Goal: Transaction & Acquisition: Purchase product/service

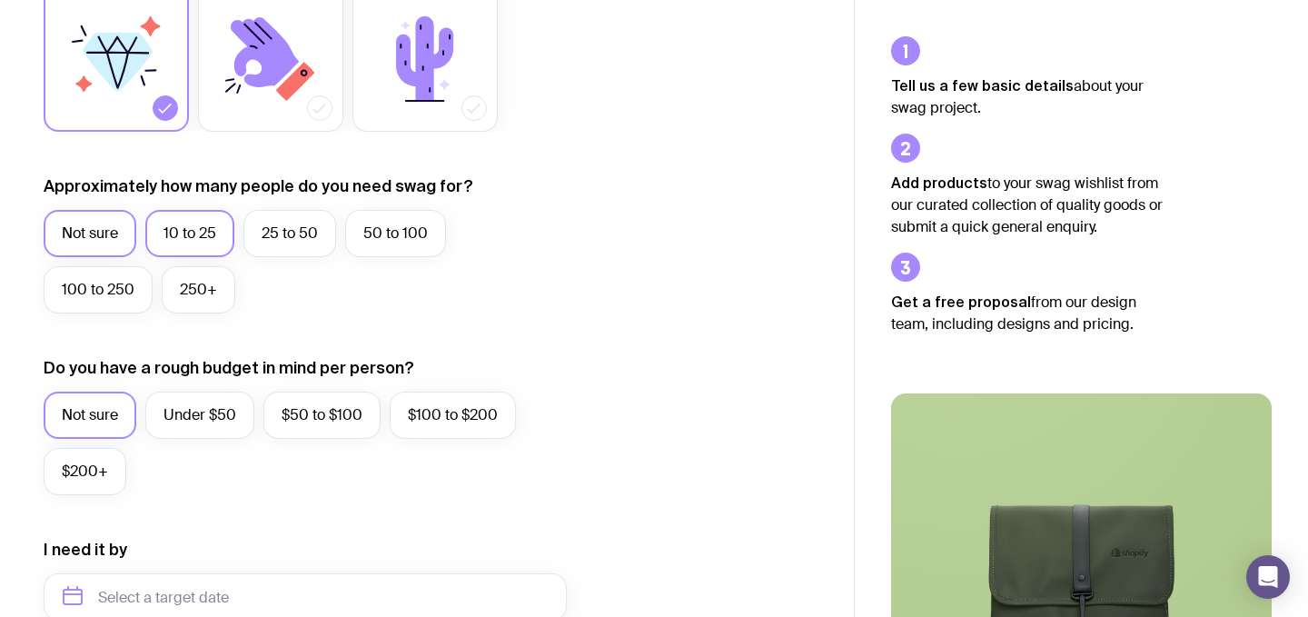
scroll to position [366, 0]
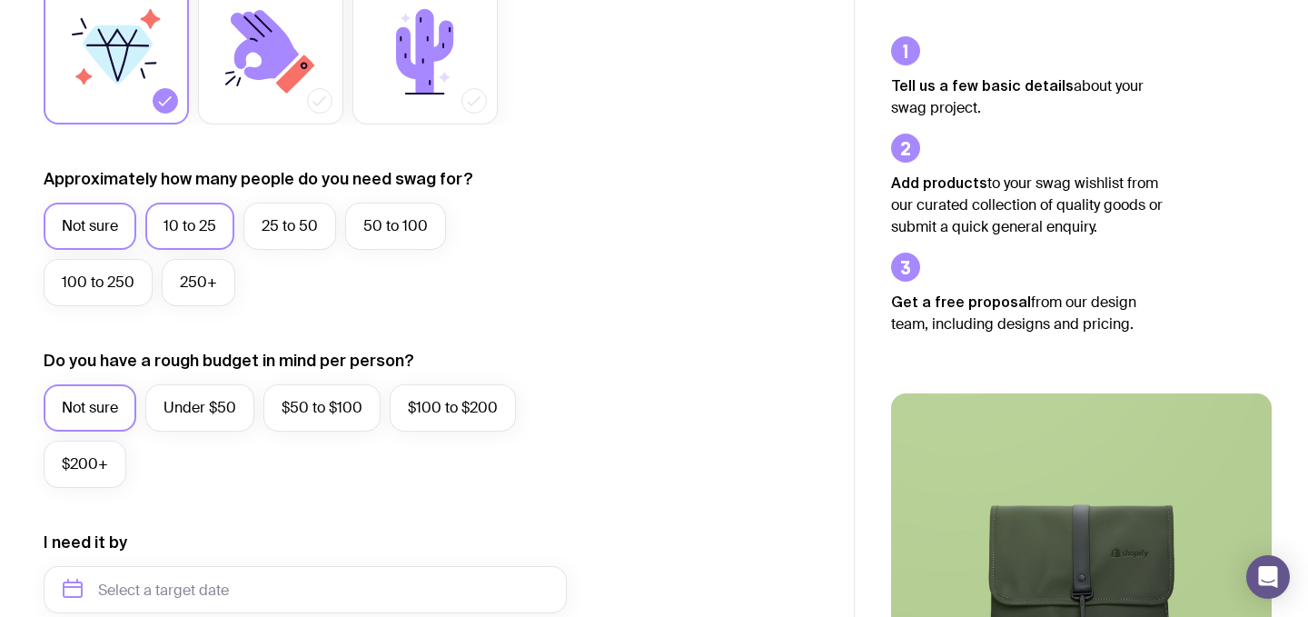
click at [184, 214] on label "10 to 25" at bounding box center [189, 226] width 89 height 47
click at [0, 0] on input "10 to 25" at bounding box center [0, 0] width 0 height 0
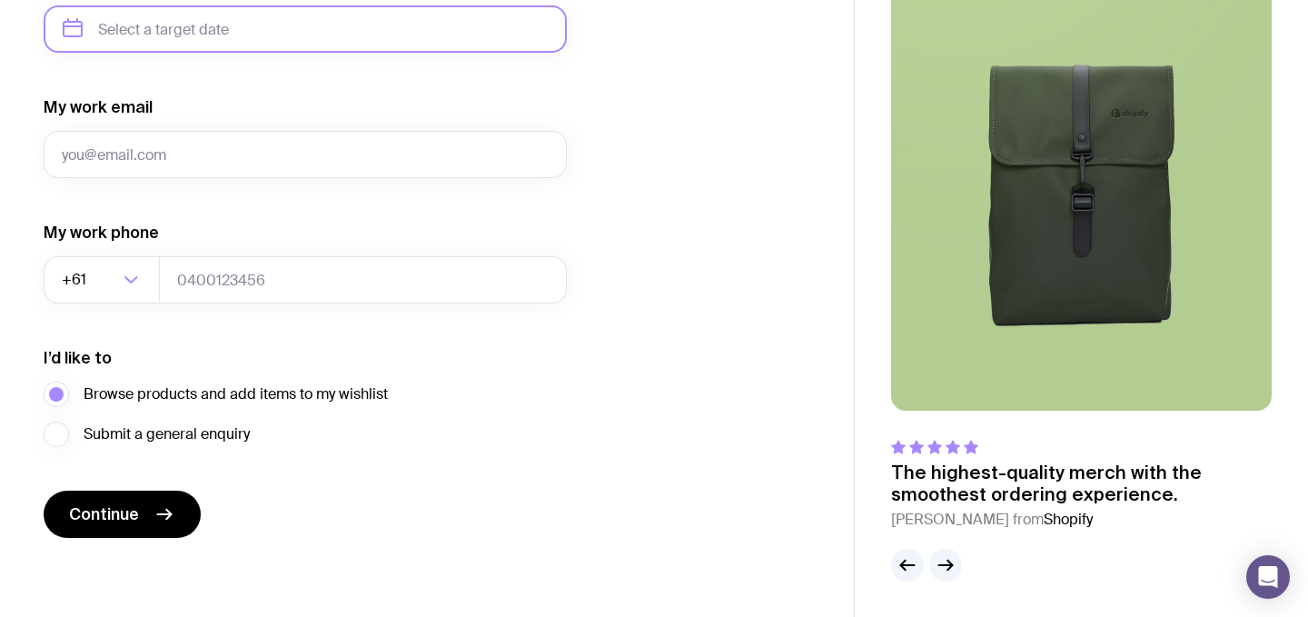
scroll to position [928, 0]
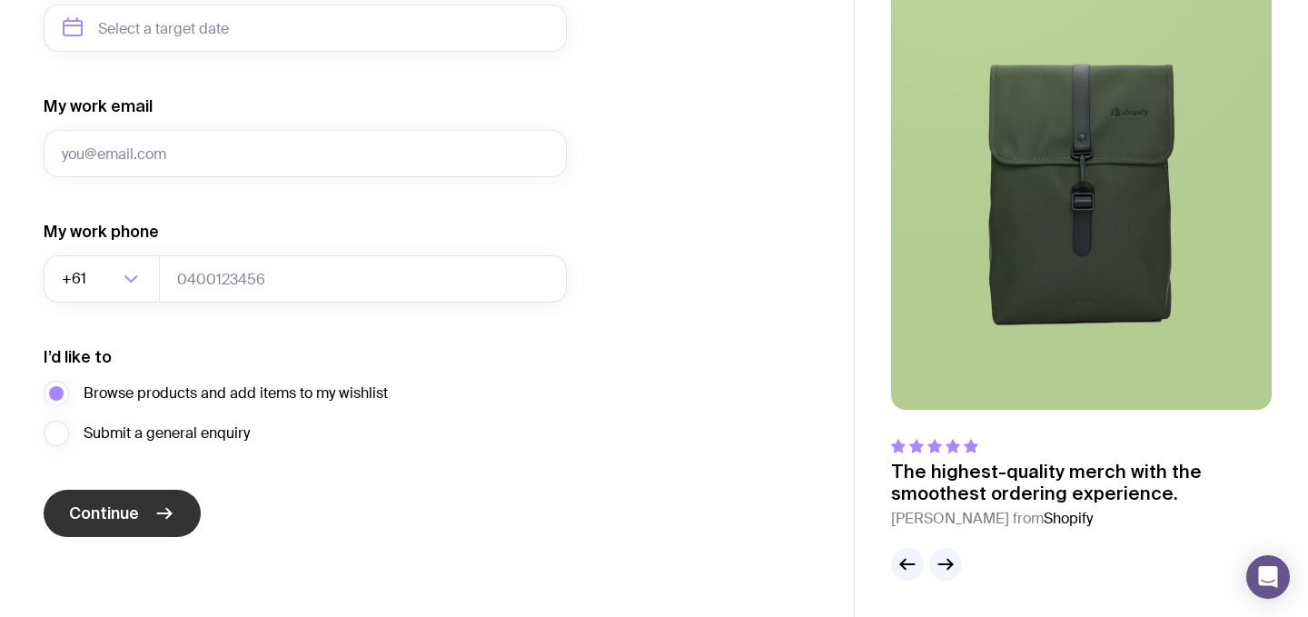
click at [143, 525] on button "Continue" at bounding box center [122, 513] width 157 height 47
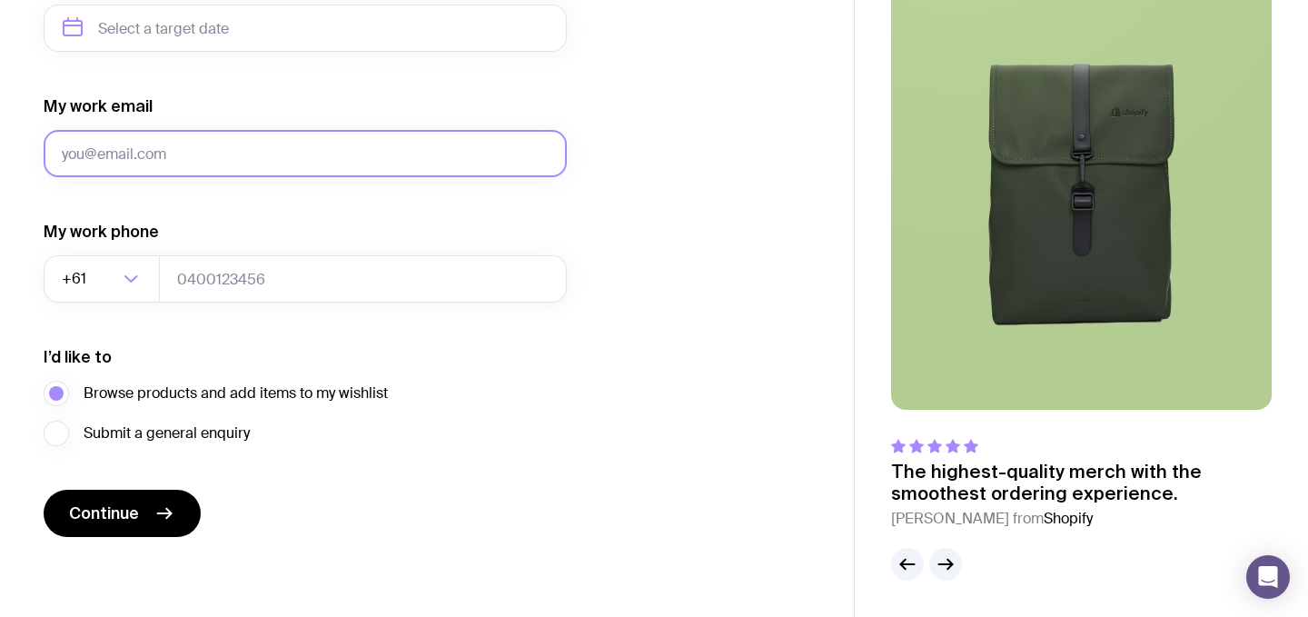
click at [173, 139] on input "My work email" at bounding box center [305, 153] width 523 height 47
type input "[EMAIL_ADDRESS][DOMAIN_NAME]"
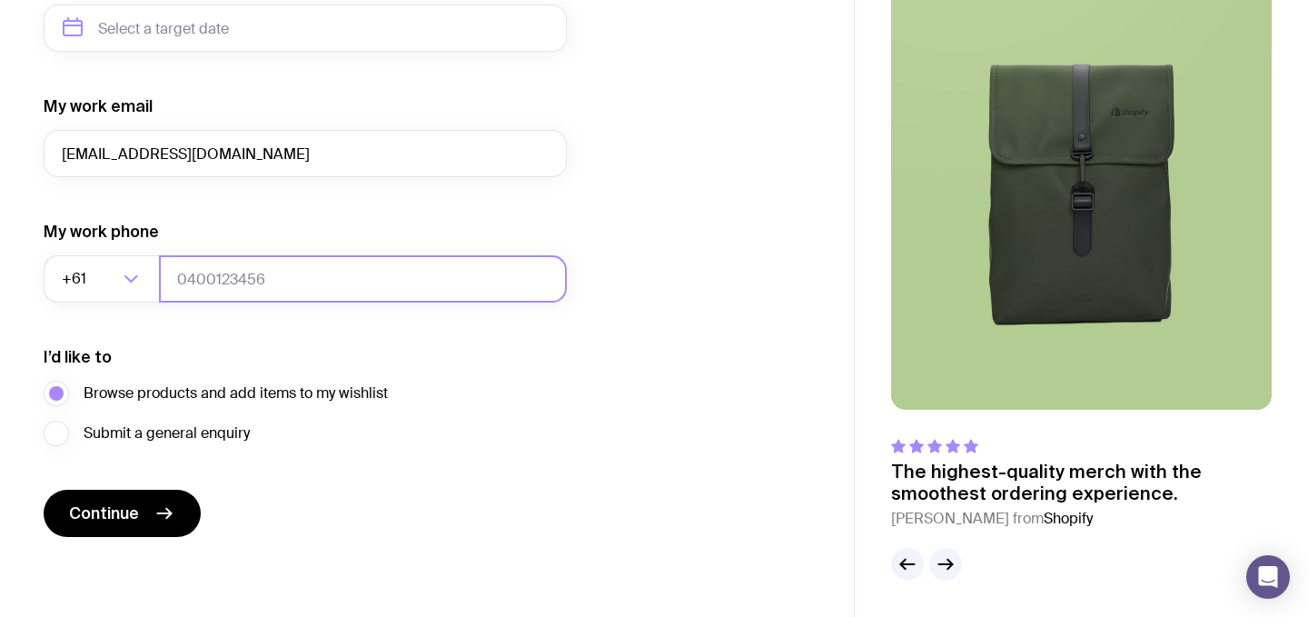
click at [204, 276] on input "tel" at bounding box center [363, 278] width 408 height 47
type input "0402929141"
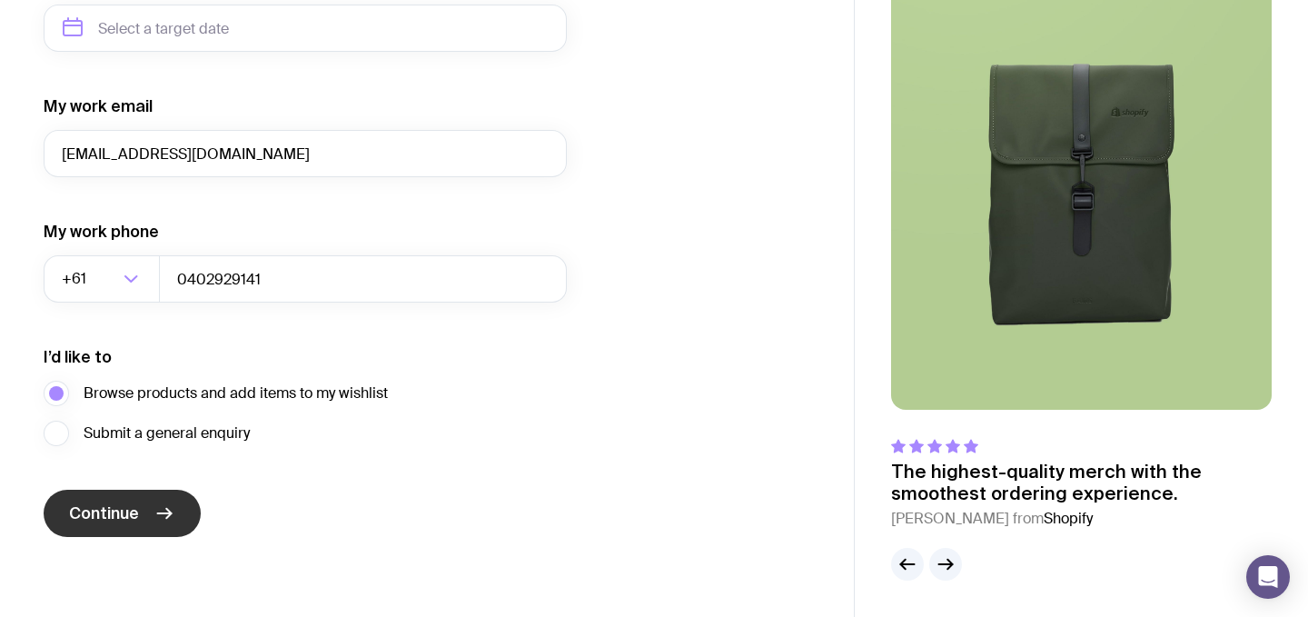
click at [108, 493] on button "Continue" at bounding box center [122, 513] width 157 height 47
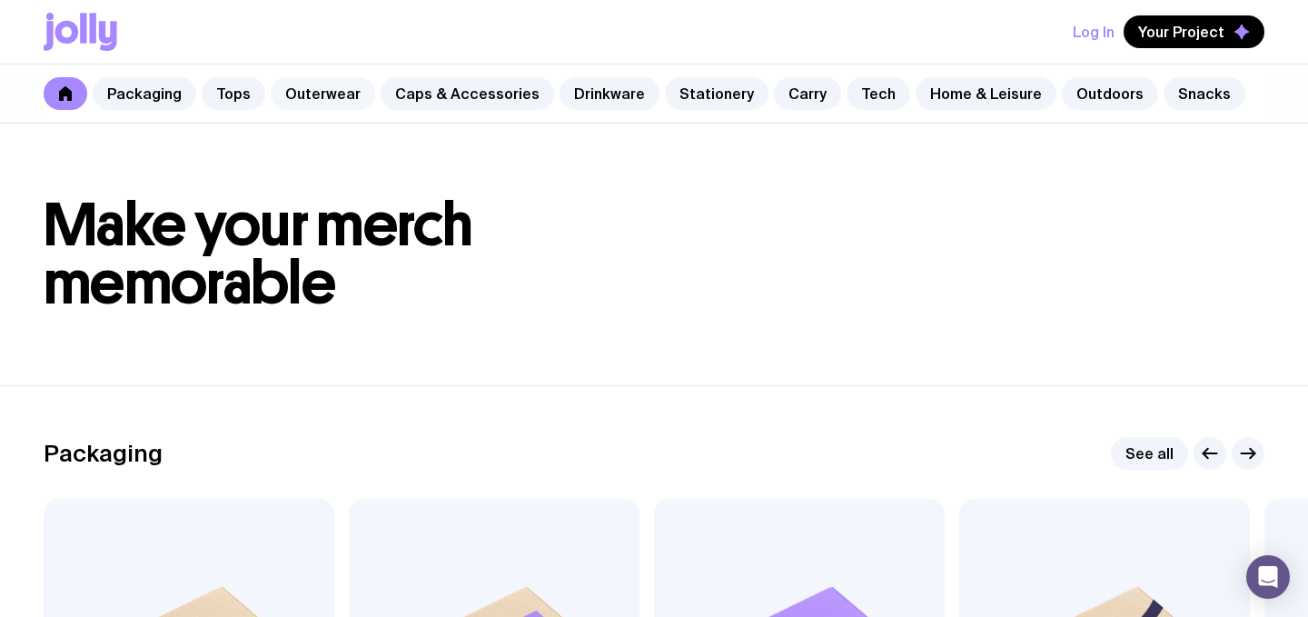
click at [297, 87] on link "Outerwear" at bounding box center [323, 93] width 104 height 33
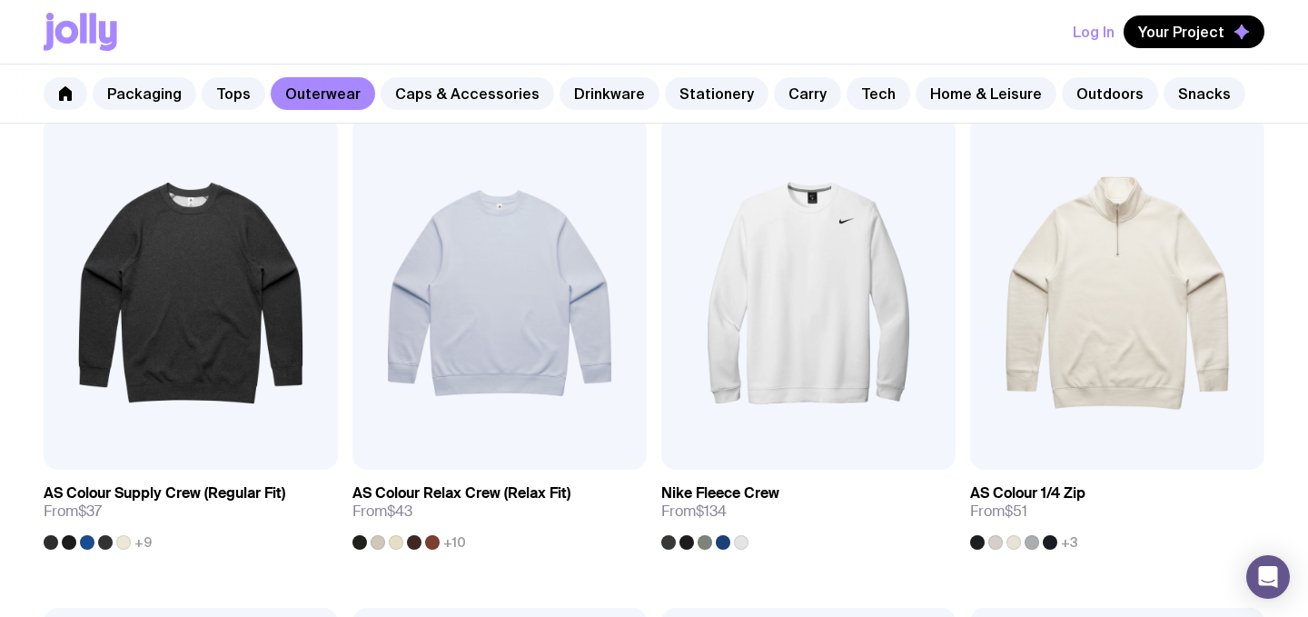
scroll to position [118, 0]
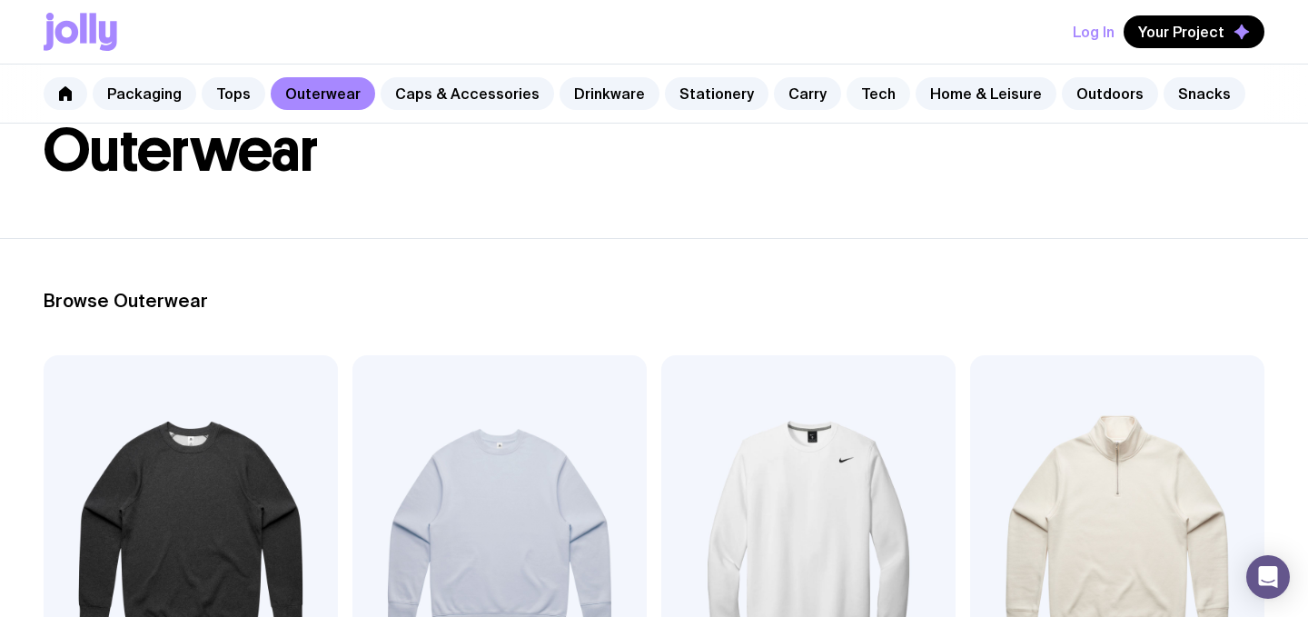
click at [869, 92] on link "Tech" at bounding box center [879, 93] width 64 height 33
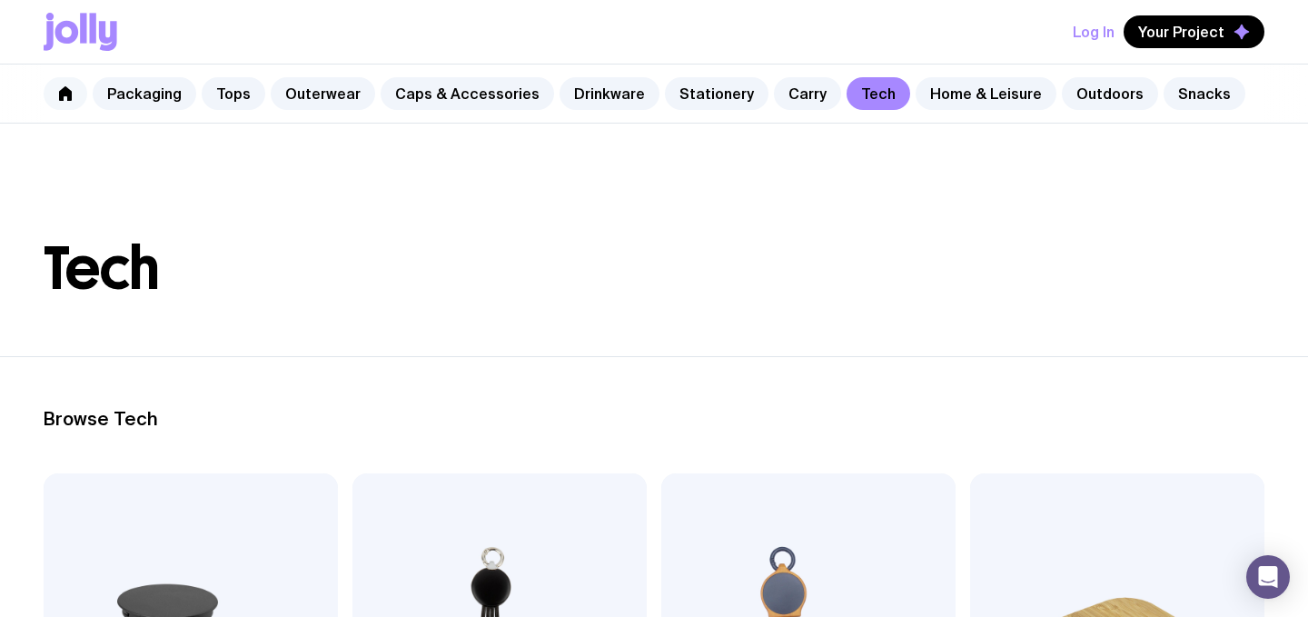
click at [59, 99] on icon at bounding box center [65, 93] width 13 height 15
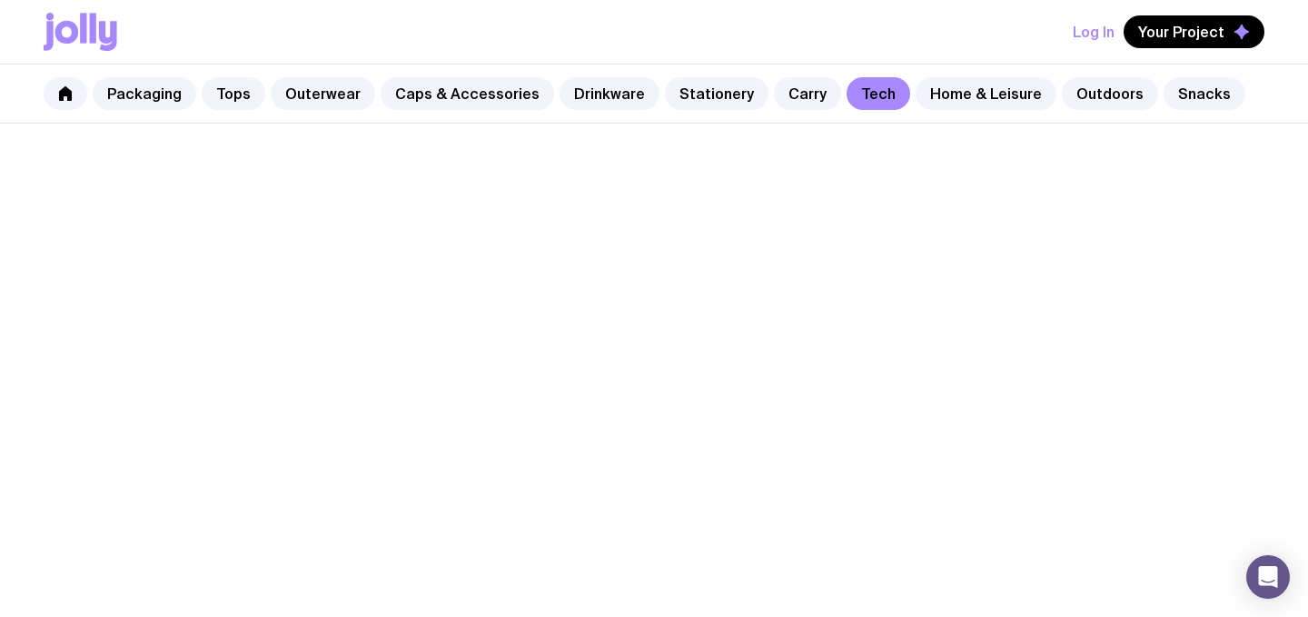
scroll to position [118, 0]
